Goal: Navigation & Orientation: Go to known website

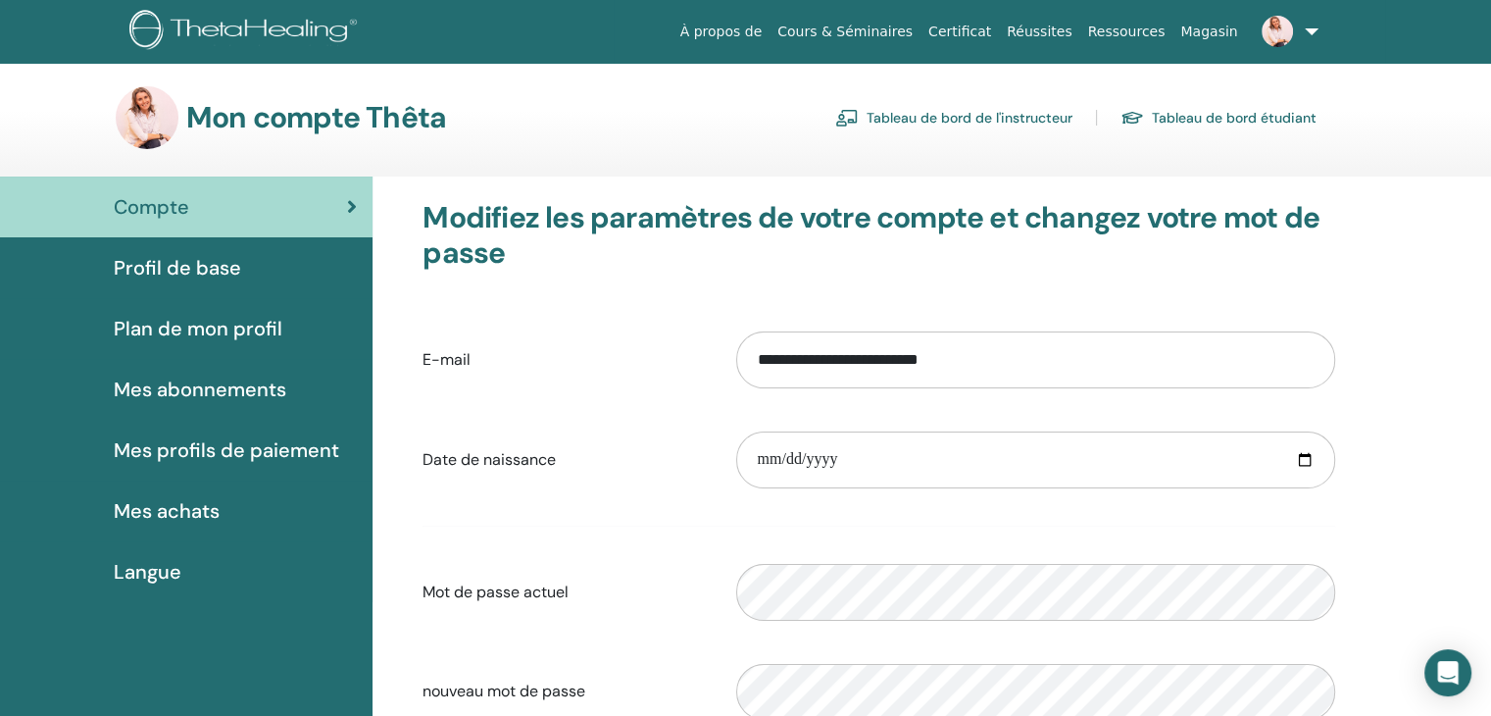
click at [1029, 122] on link "Tableau de bord de l'instructeur" at bounding box center [953, 117] width 237 height 31
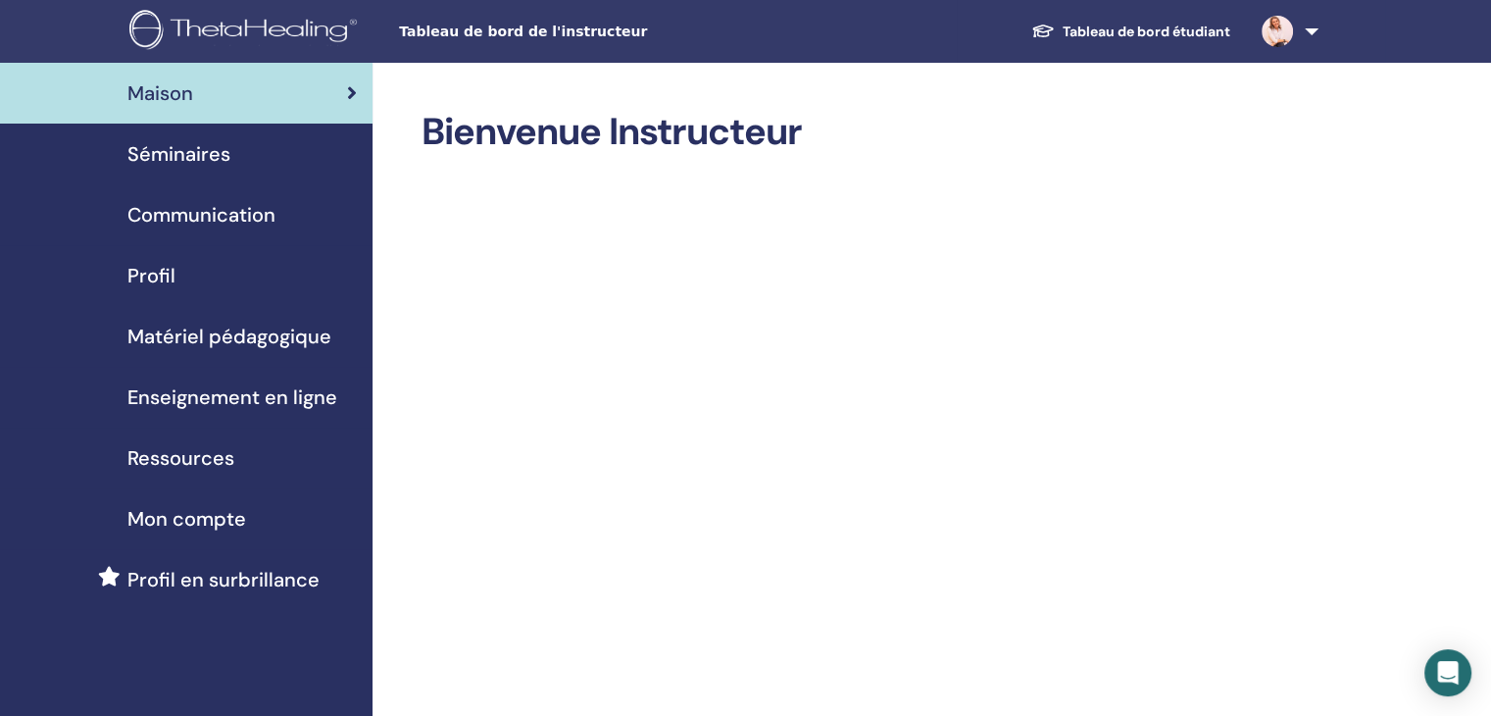
click at [201, 158] on span "Séminaires" at bounding box center [178, 153] width 103 height 29
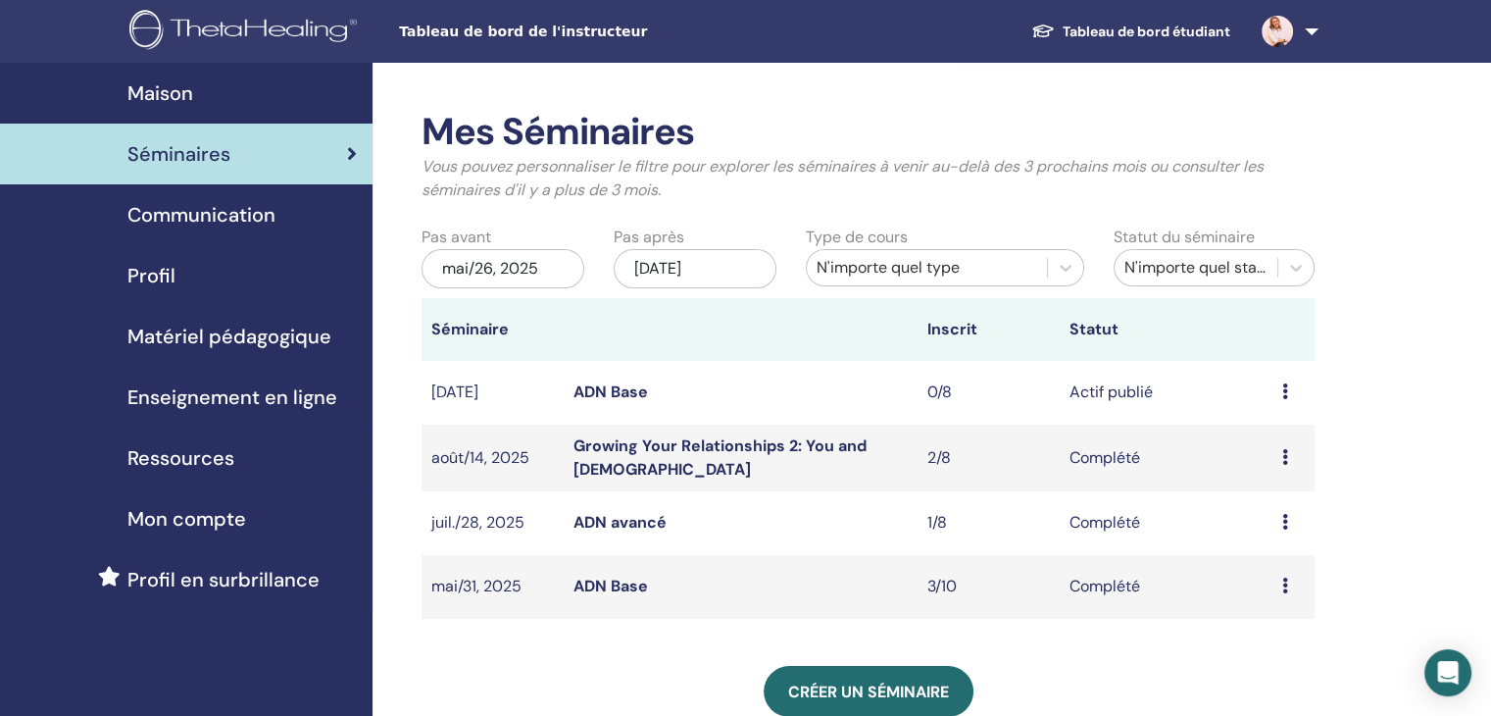
click at [628, 390] on link "ADN Base" at bounding box center [610, 391] width 75 height 21
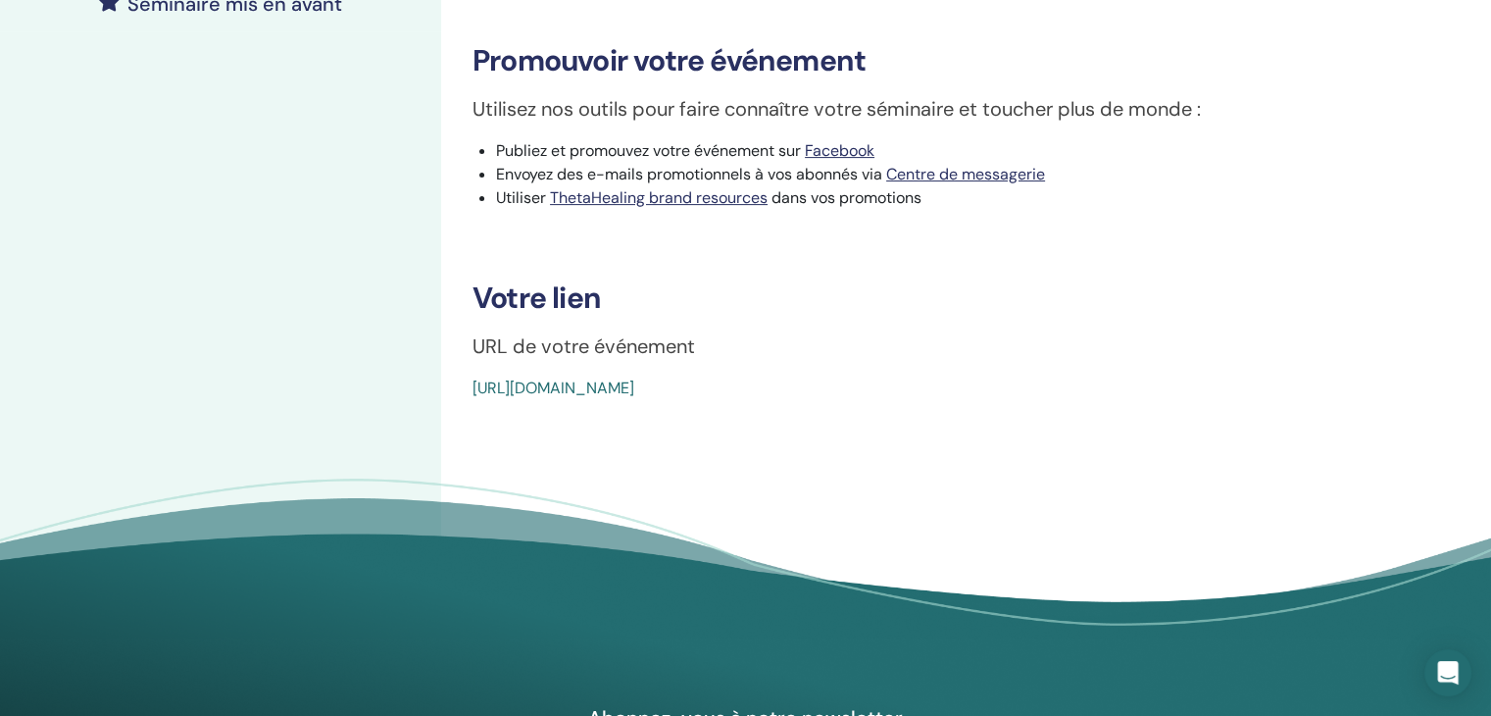
scroll to position [588, 0]
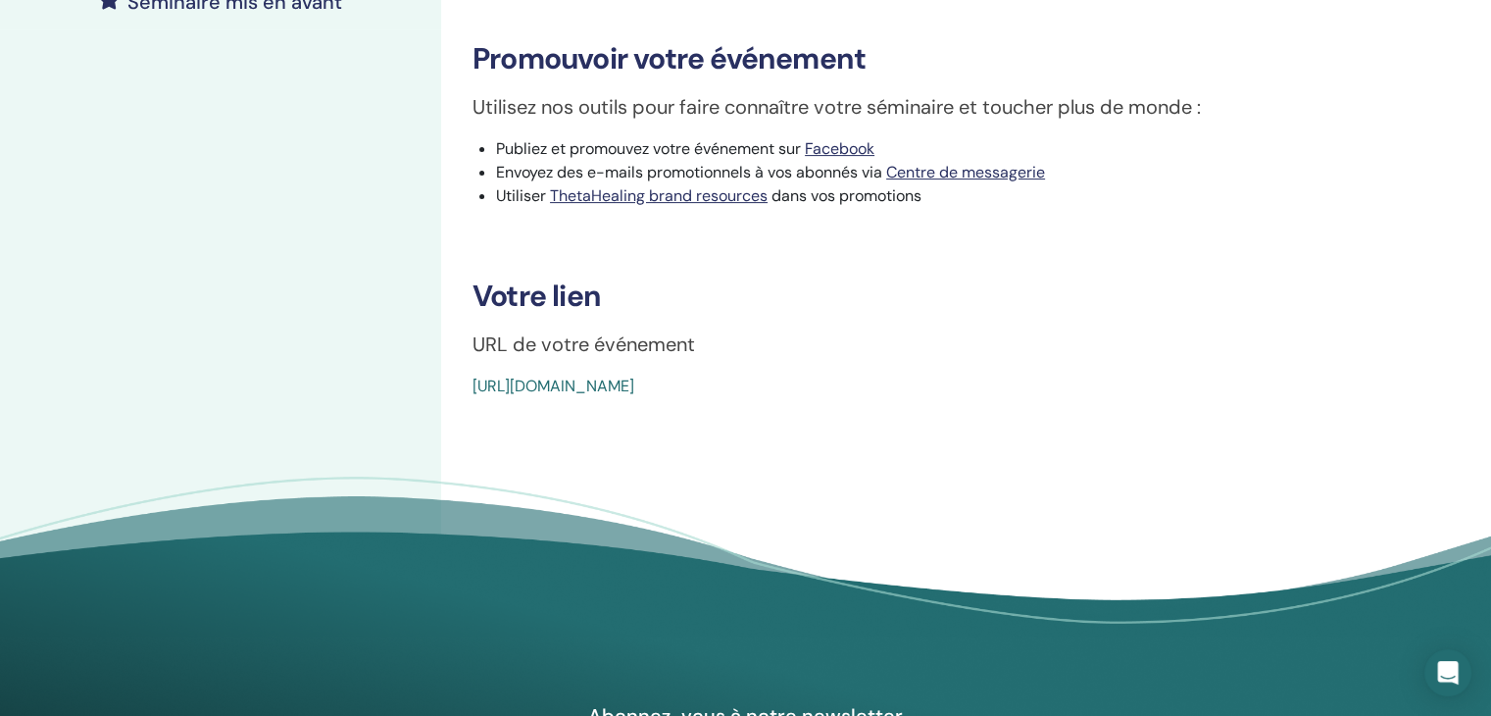
click at [634, 385] on link "https://www.thetahealing.com/seminar-369151-details.html" at bounding box center [554, 385] width 162 height 21
